Goal: Information Seeking & Learning: Compare options

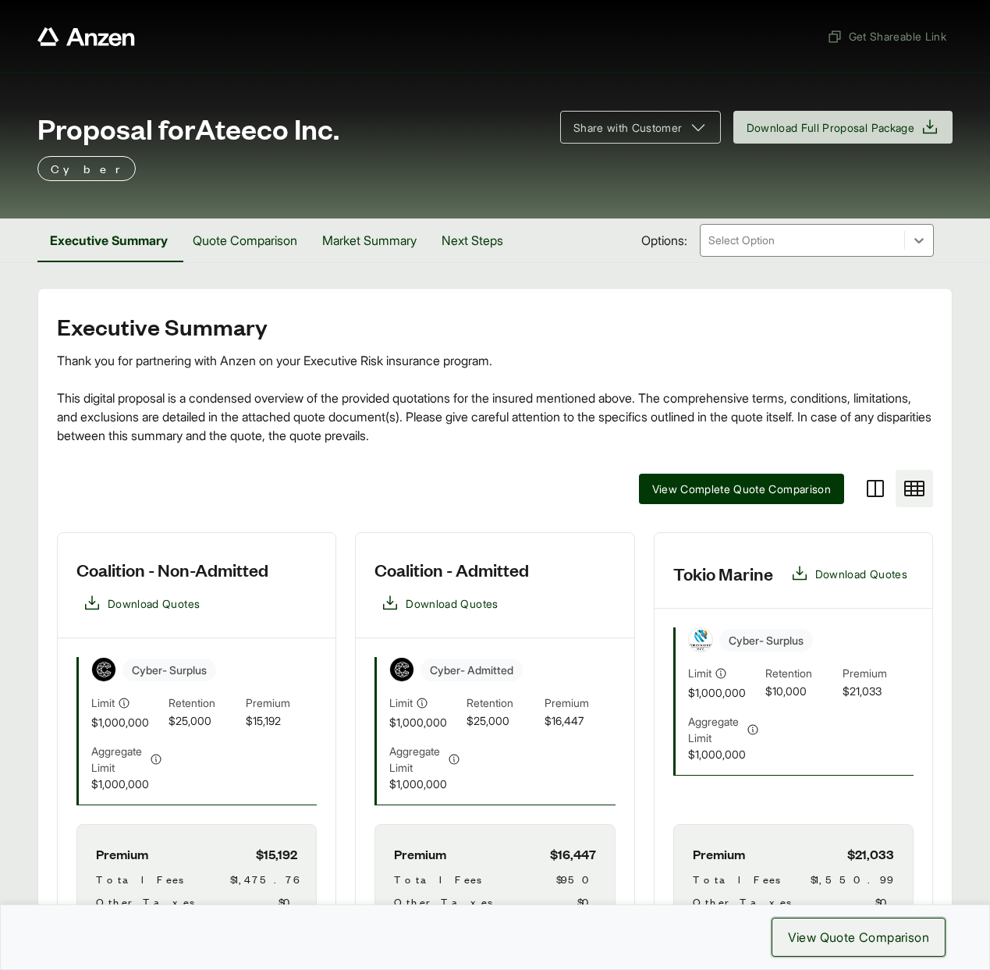
click at [853, 939] on span "View Quote Comparison" at bounding box center [858, 937] width 141 height 19
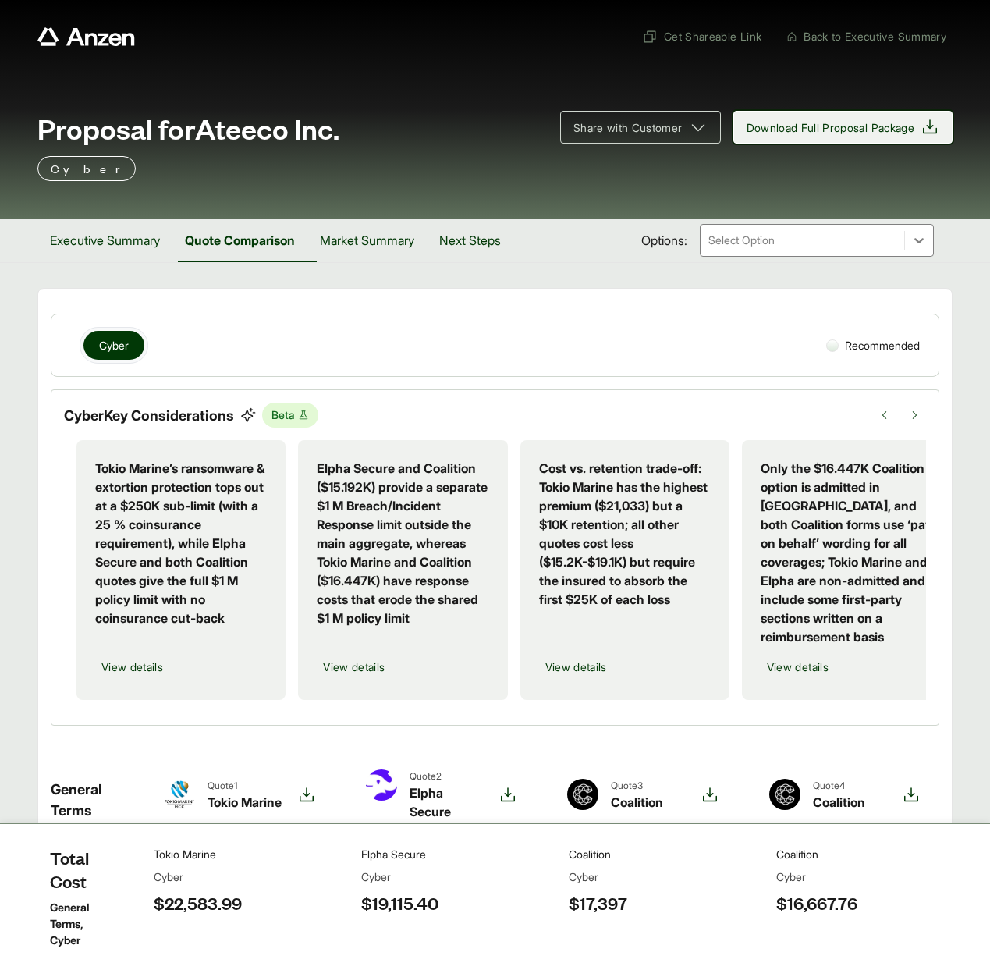
click at [928, 133] on icon at bounding box center [930, 126] width 14 height 14
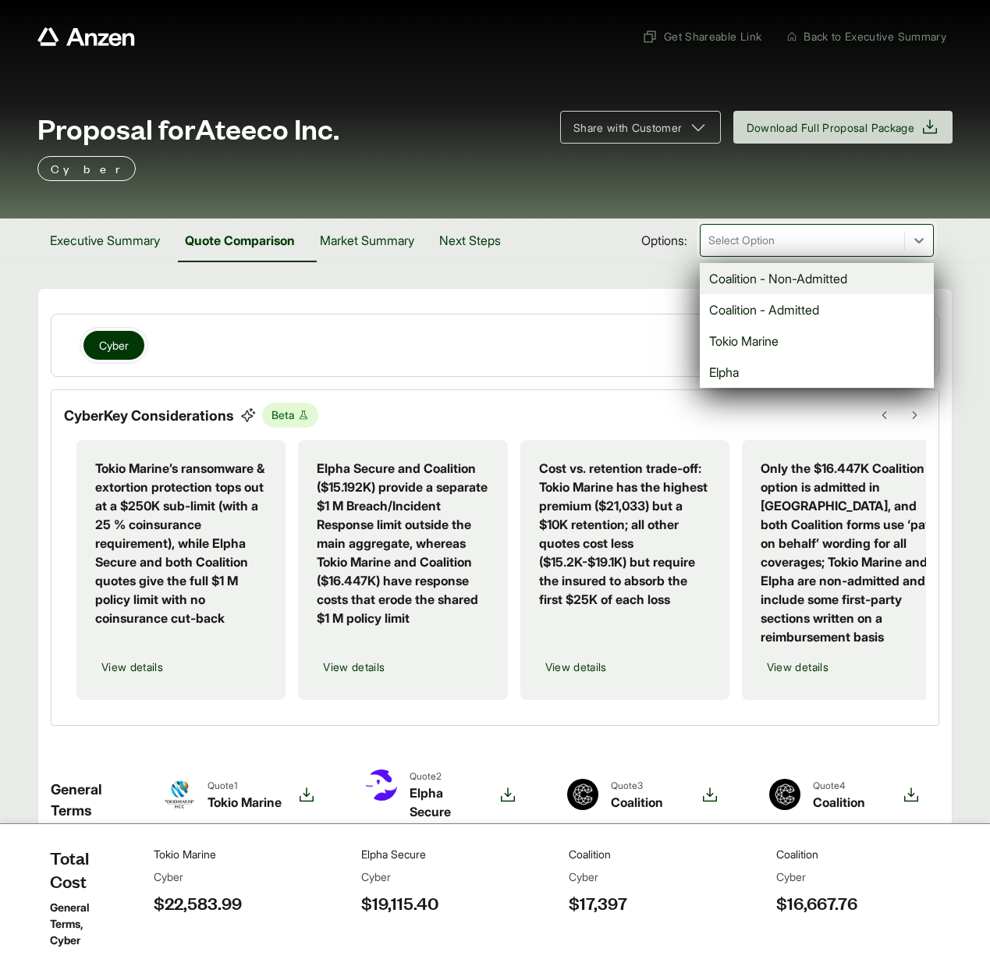
click at [757, 245] on div at bounding box center [802, 240] width 191 height 19
click at [611, 341] on div "Cyber" at bounding box center [432, 345] width 737 height 37
click at [757, 246] on div at bounding box center [802, 240] width 191 height 19
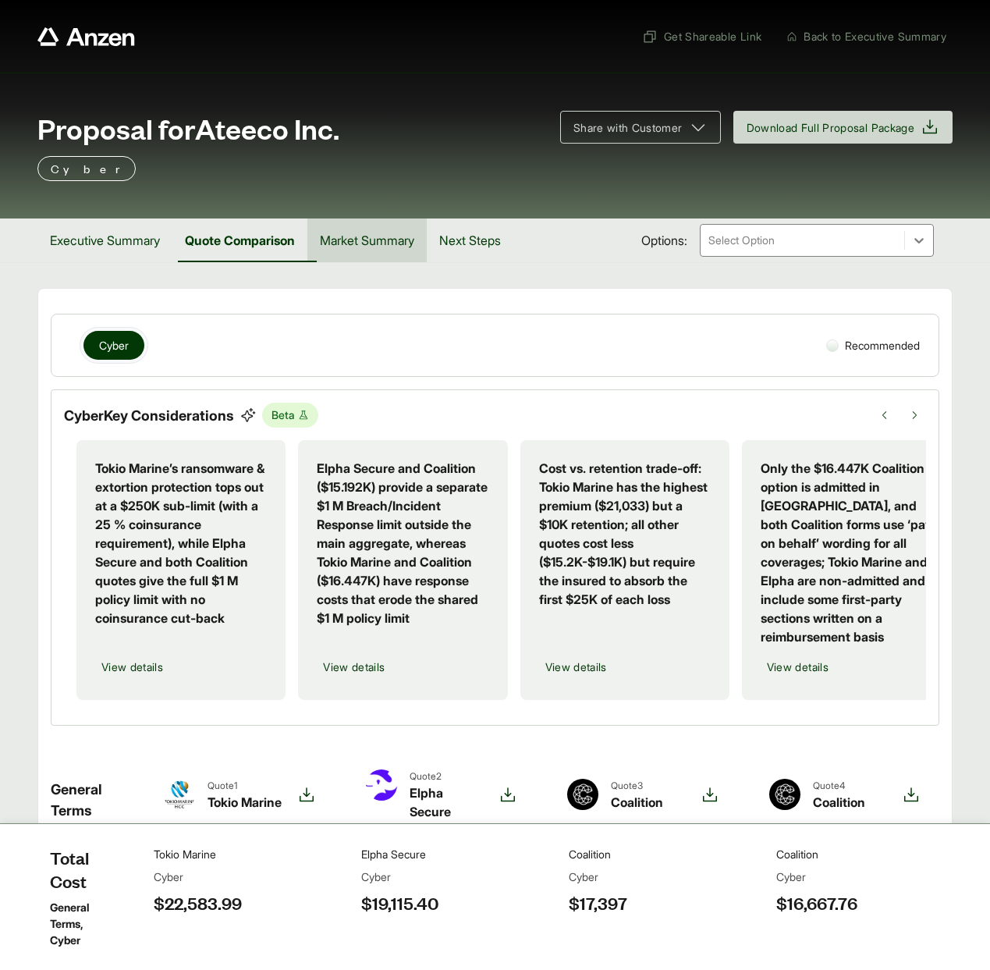
click at [394, 237] on button "Market Summary" at bounding box center [366, 240] width 119 height 44
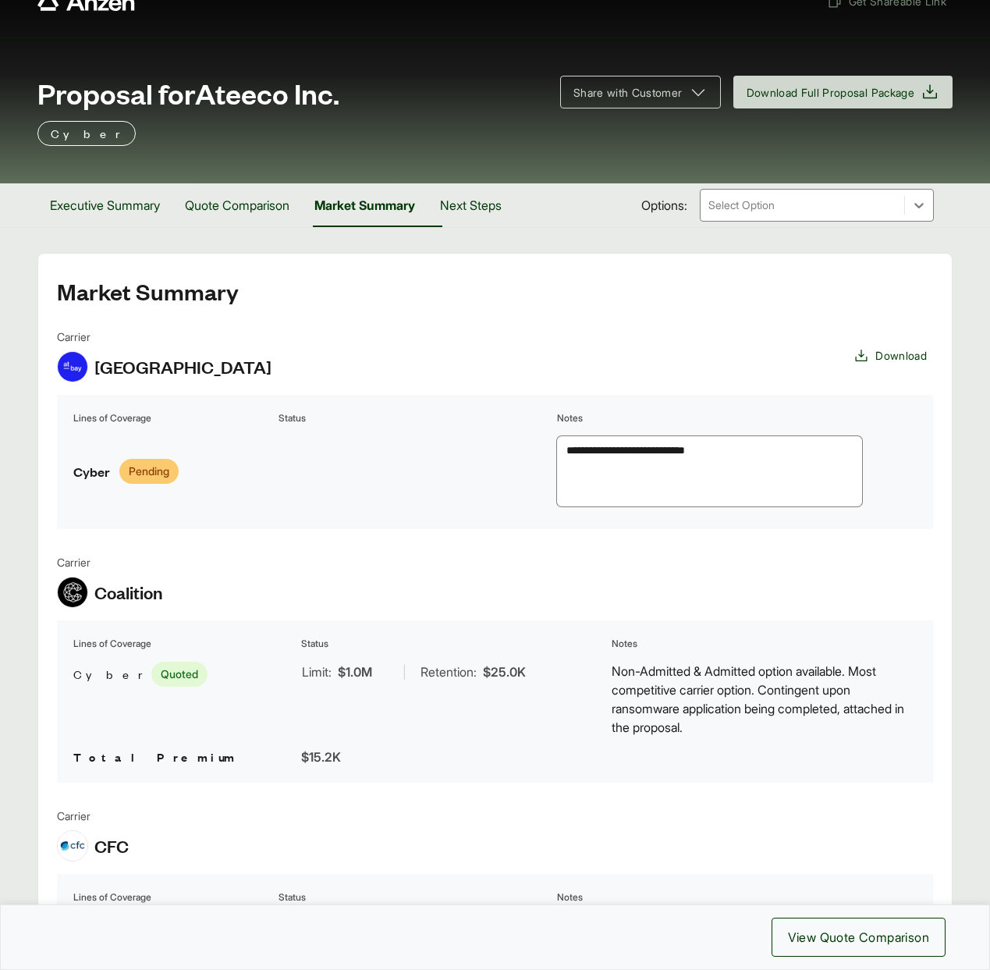
scroll to position [22, 0]
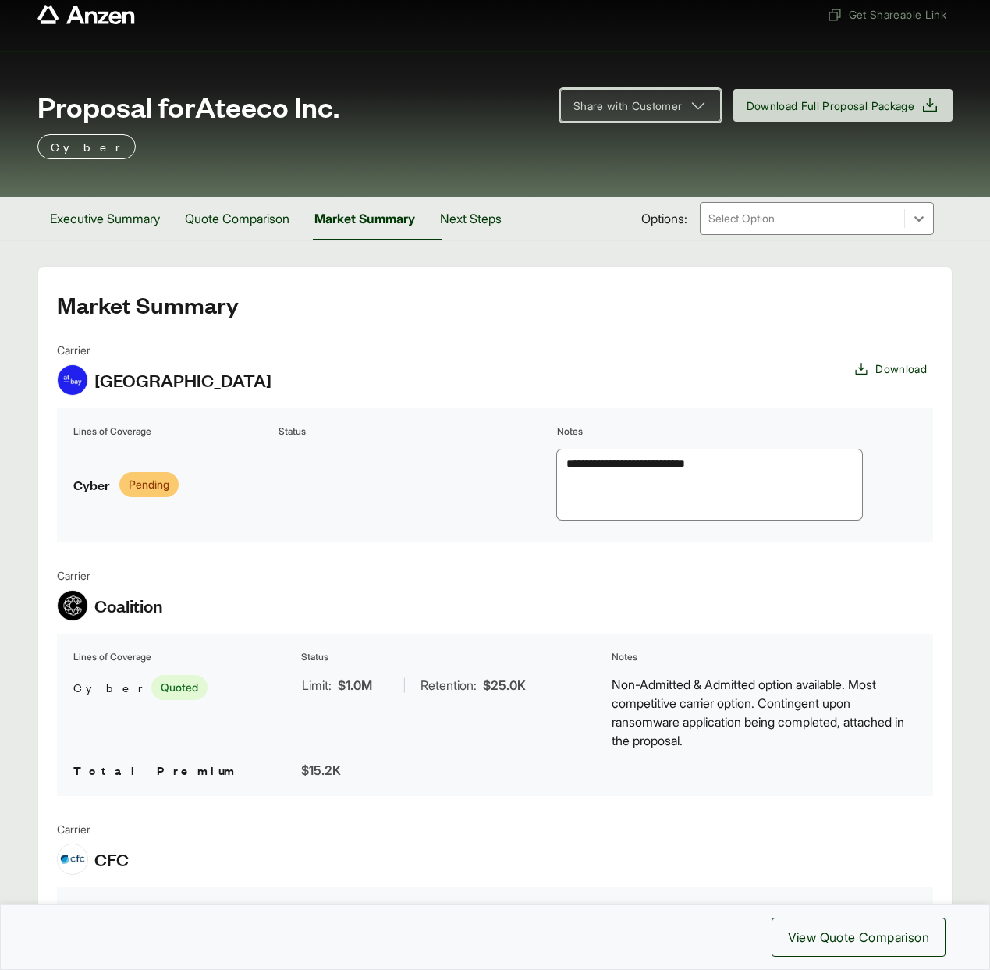
click at [689, 99] on icon at bounding box center [698, 105] width 19 height 19
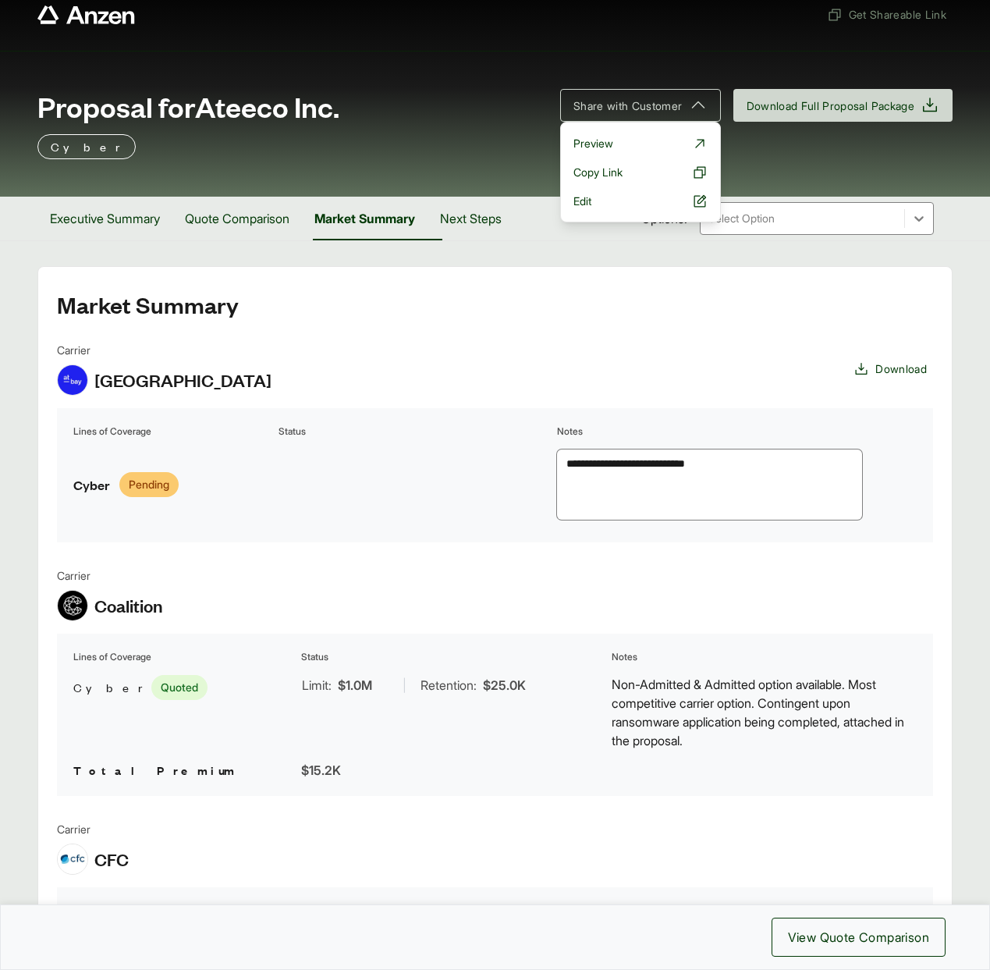
click at [562, 315] on h2 "Market Summary" at bounding box center [495, 304] width 876 height 25
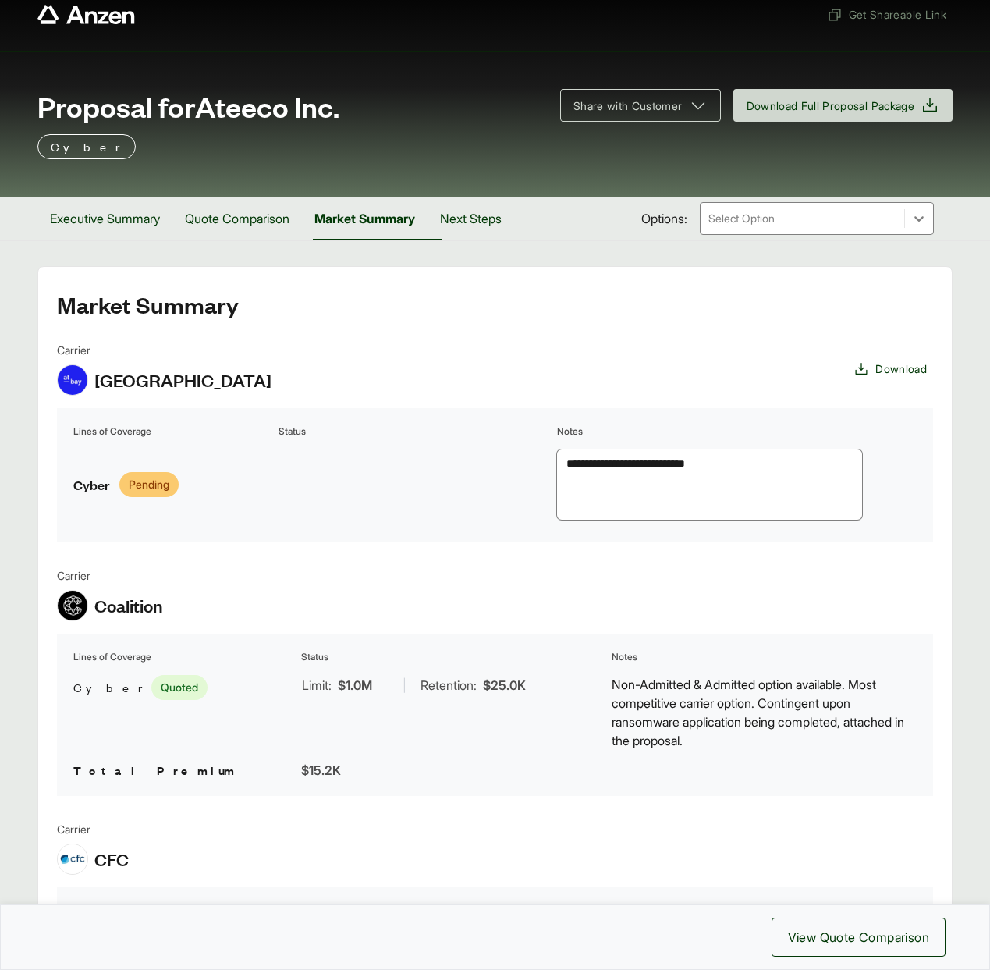
scroll to position [0, 0]
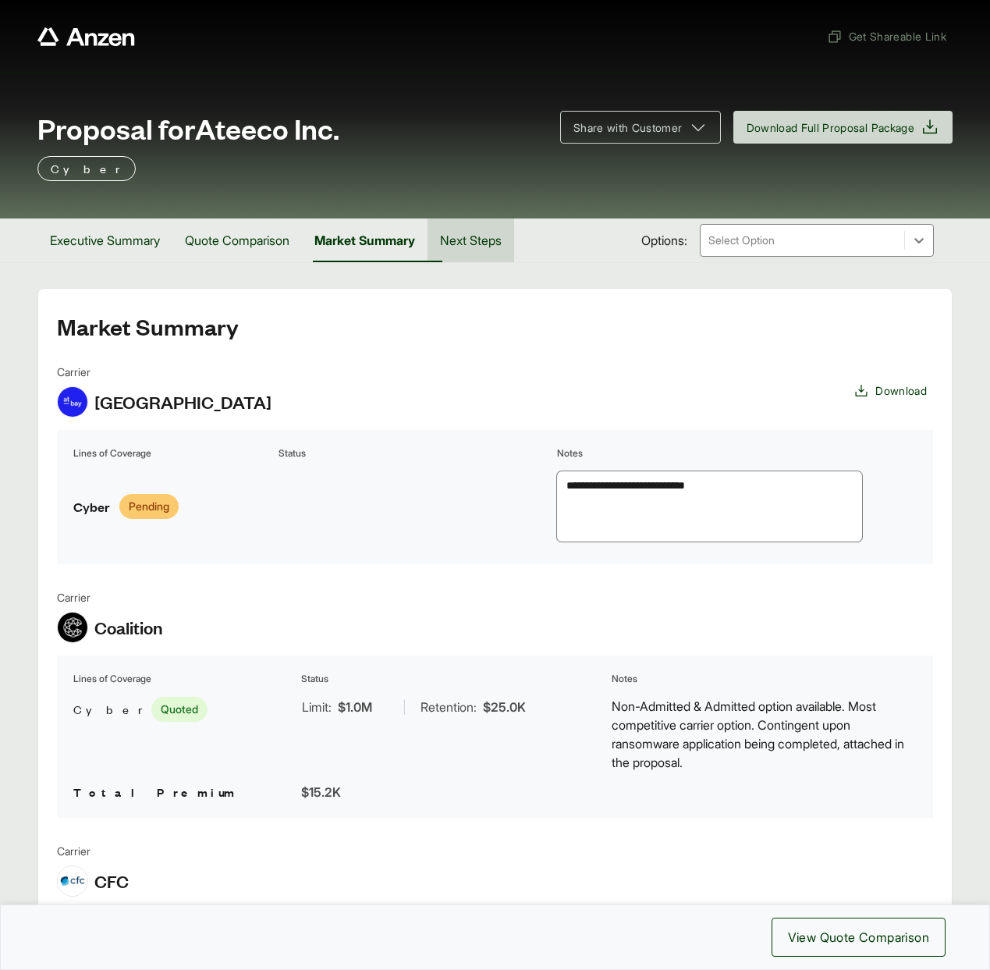
click at [497, 247] on button "Next Steps" at bounding box center [471, 240] width 87 height 44
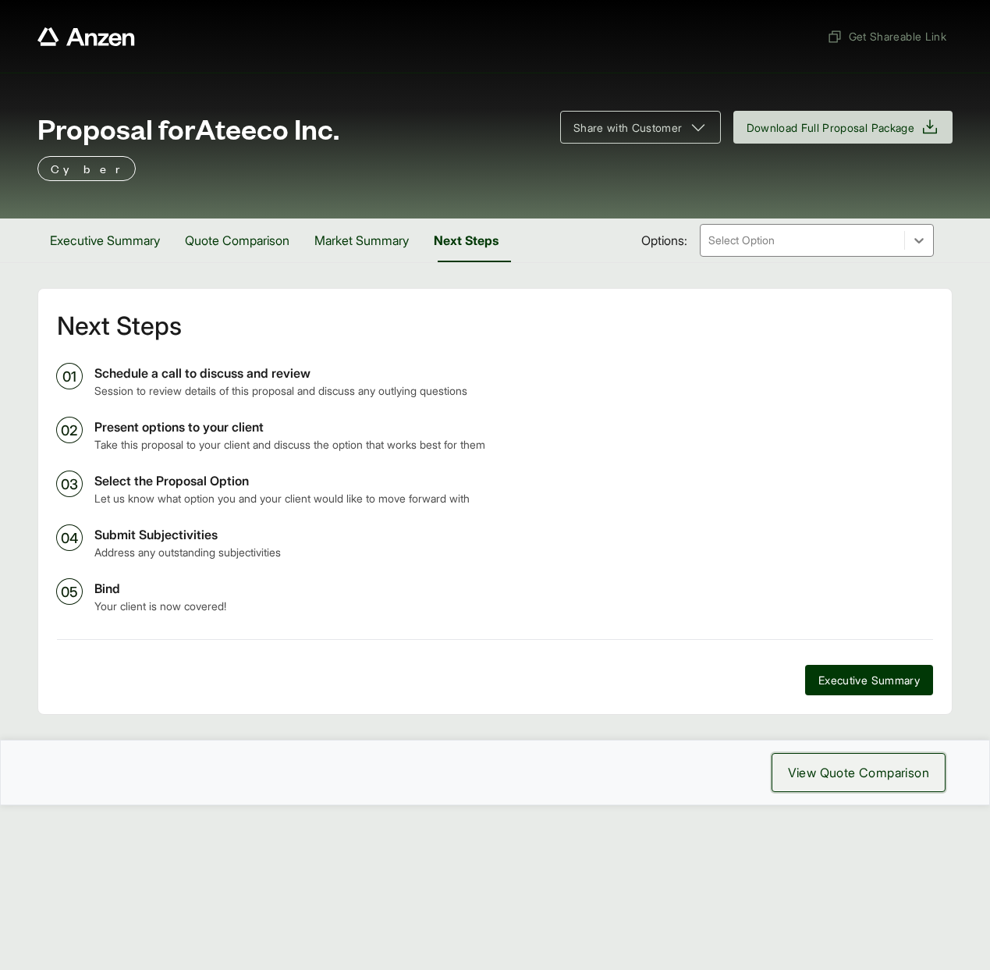
click at [822, 772] on span "View Quote Comparison" at bounding box center [858, 772] width 141 height 19
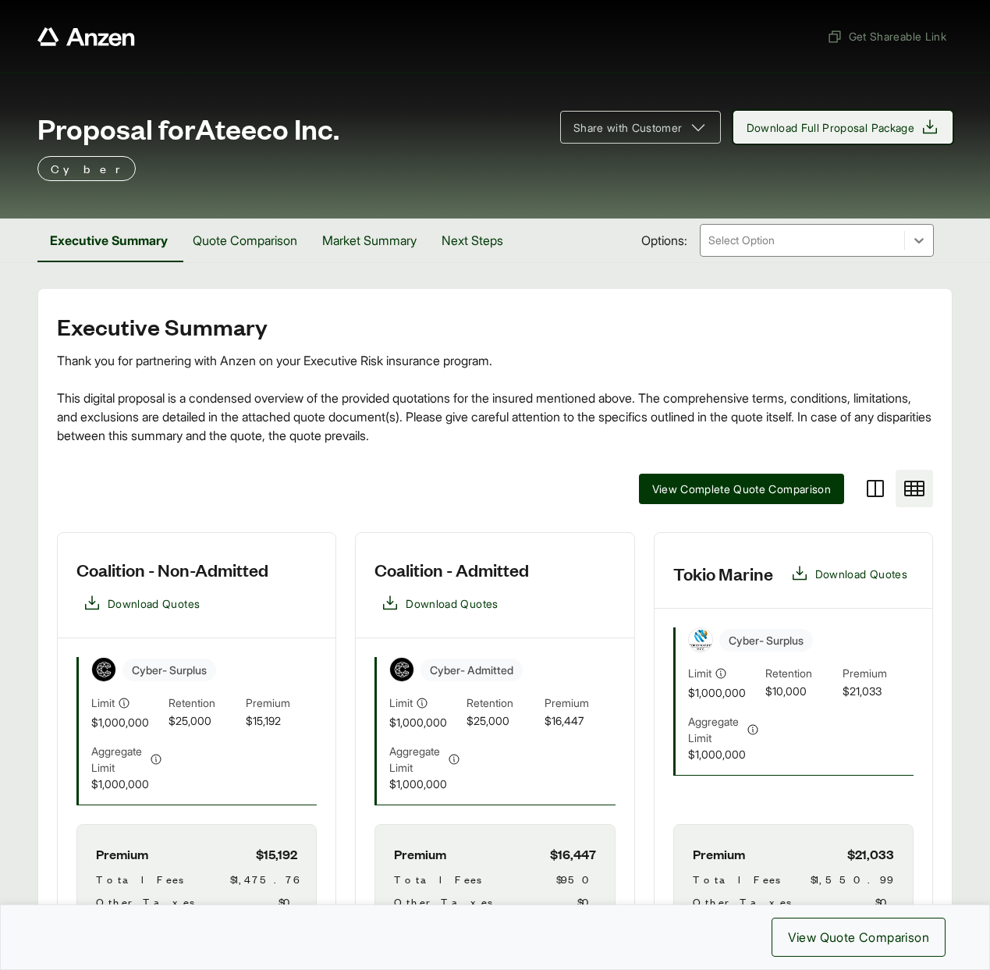
click at [814, 137] on button "Download Full Proposal Package" at bounding box center [843, 127] width 220 height 33
click at [725, 185] on div "Proposal for Ateeco Inc. Share with Customer Download Full Proposal Package Cyb…" at bounding box center [495, 146] width 990 height 146
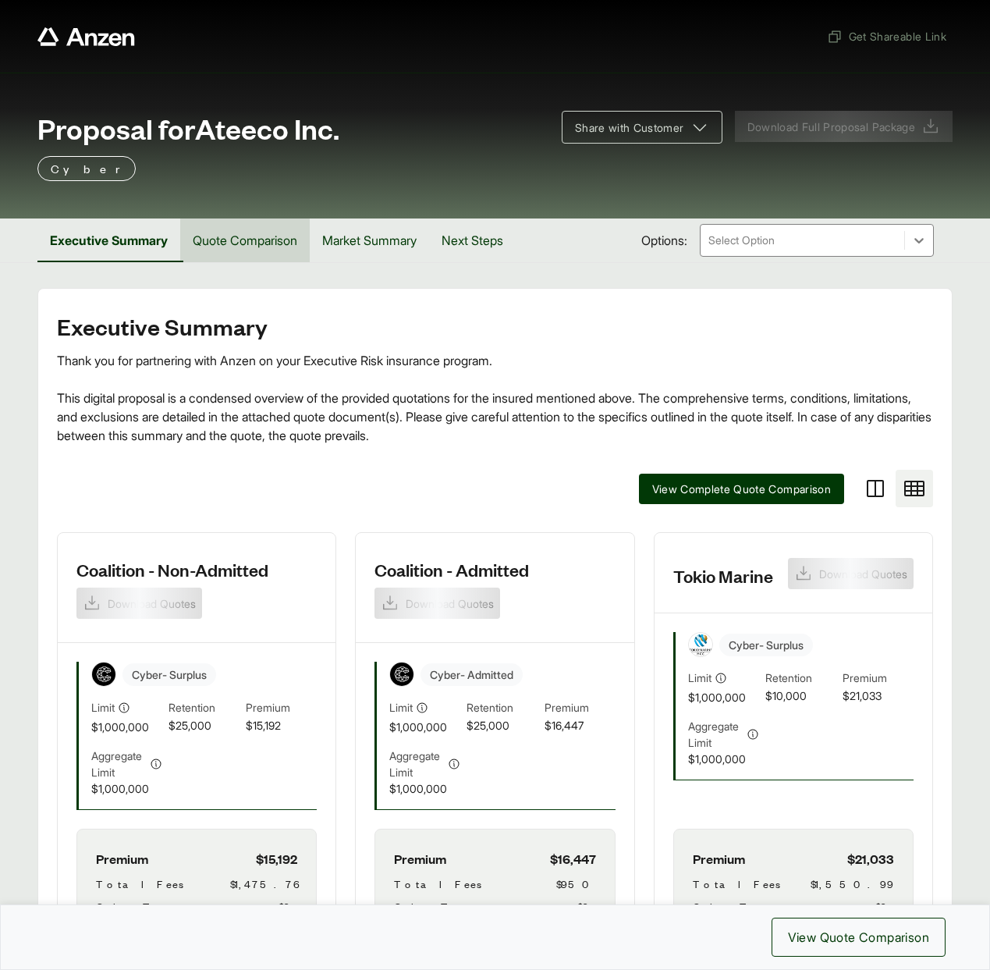
click at [271, 236] on button "Quote Comparison" at bounding box center [245, 240] width 130 height 44
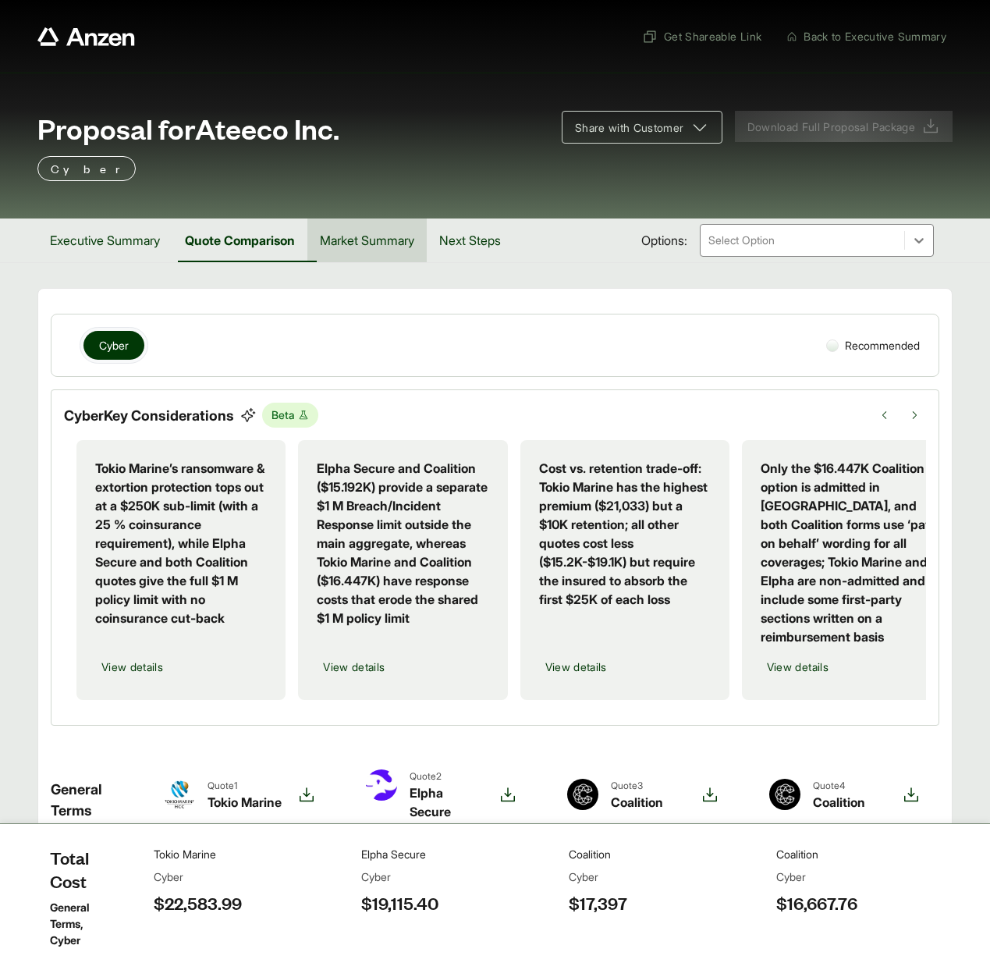
click at [359, 236] on button "Market Summary" at bounding box center [366, 240] width 119 height 44
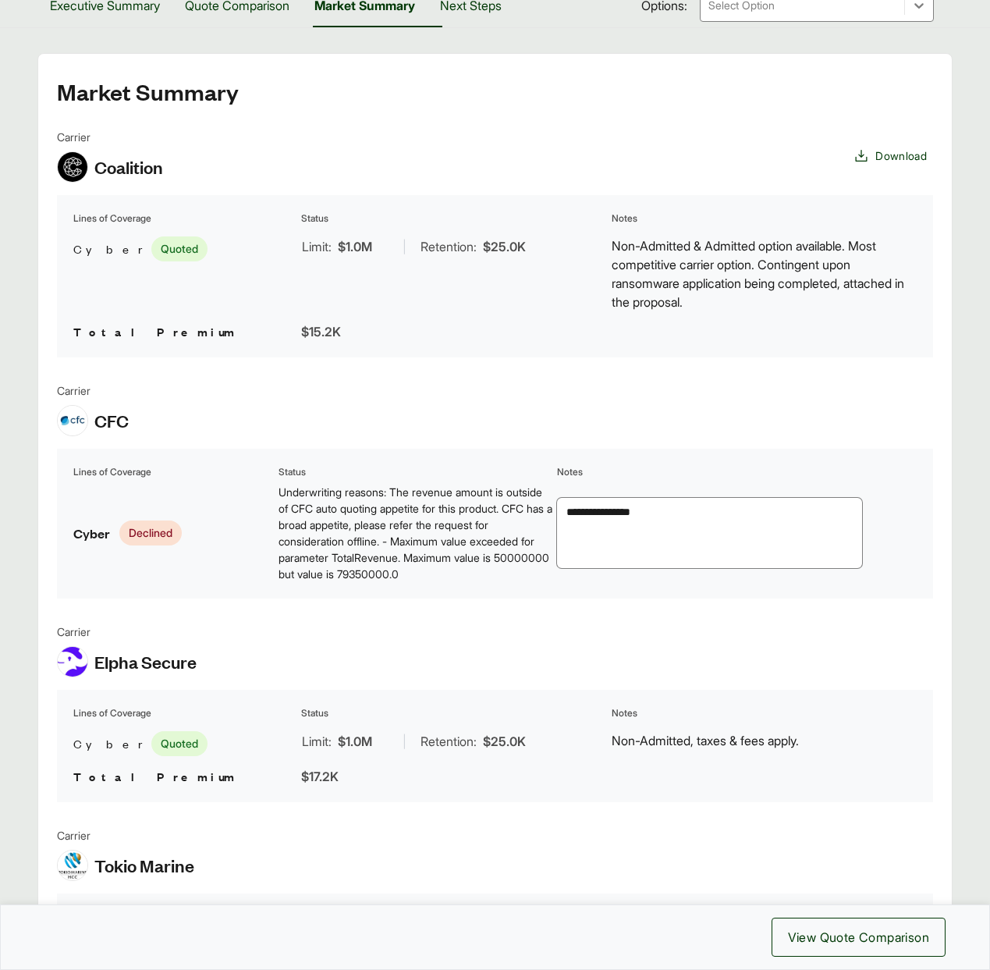
scroll to position [5, 0]
